Goal: Transaction & Acquisition: Purchase product/service

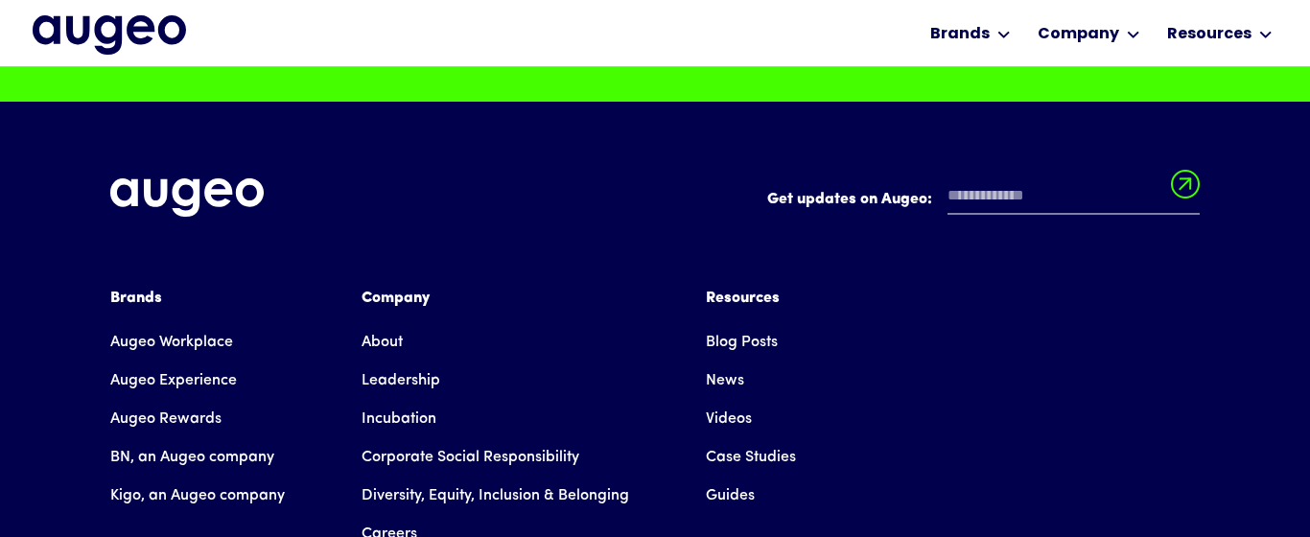
scroll to position [4897, 0]
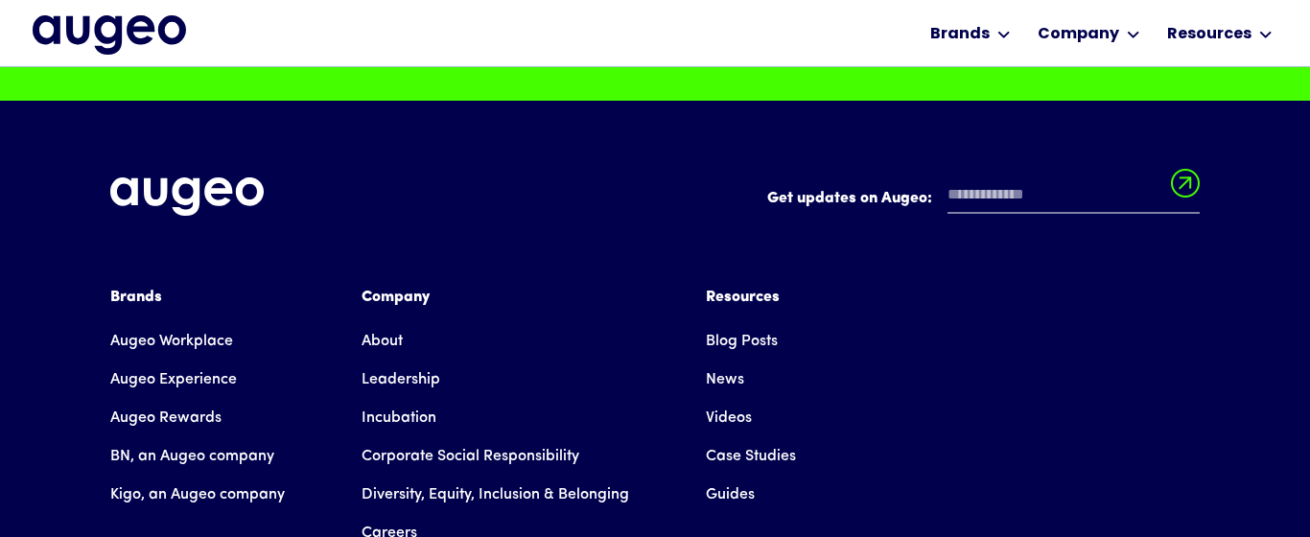
click at [398, 361] on link "Leadership" at bounding box center [401, 380] width 79 height 38
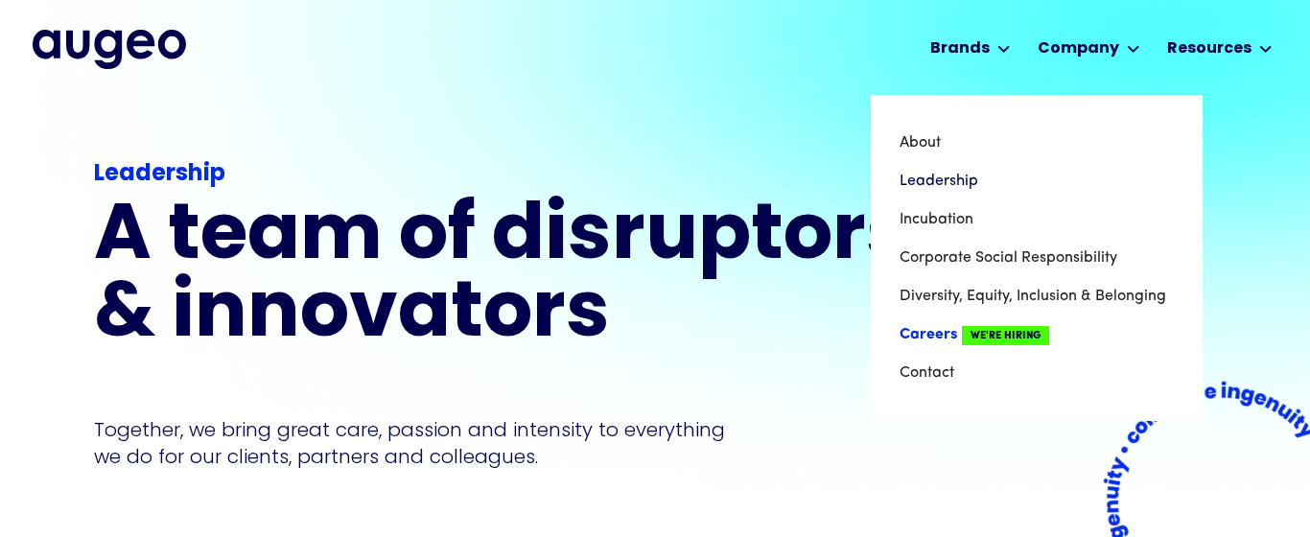
click at [938, 340] on link "Careers We're Hiring" at bounding box center [1037, 335] width 274 height 38
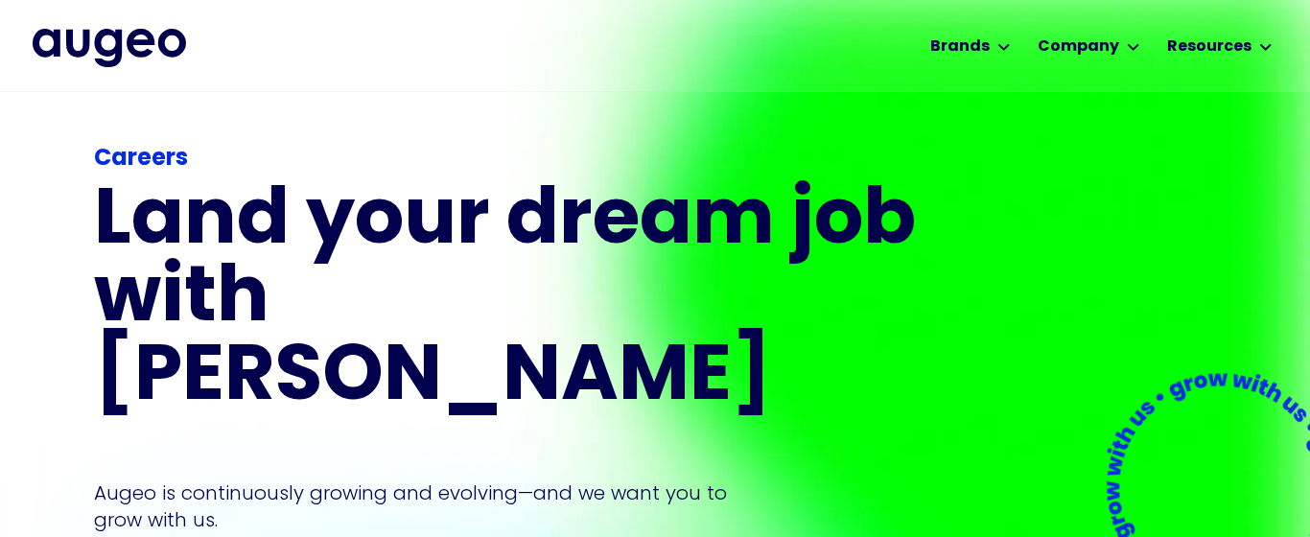
scroll to position [11, 0]
